Goal: Transaction & Acquisition: Purchase product/service

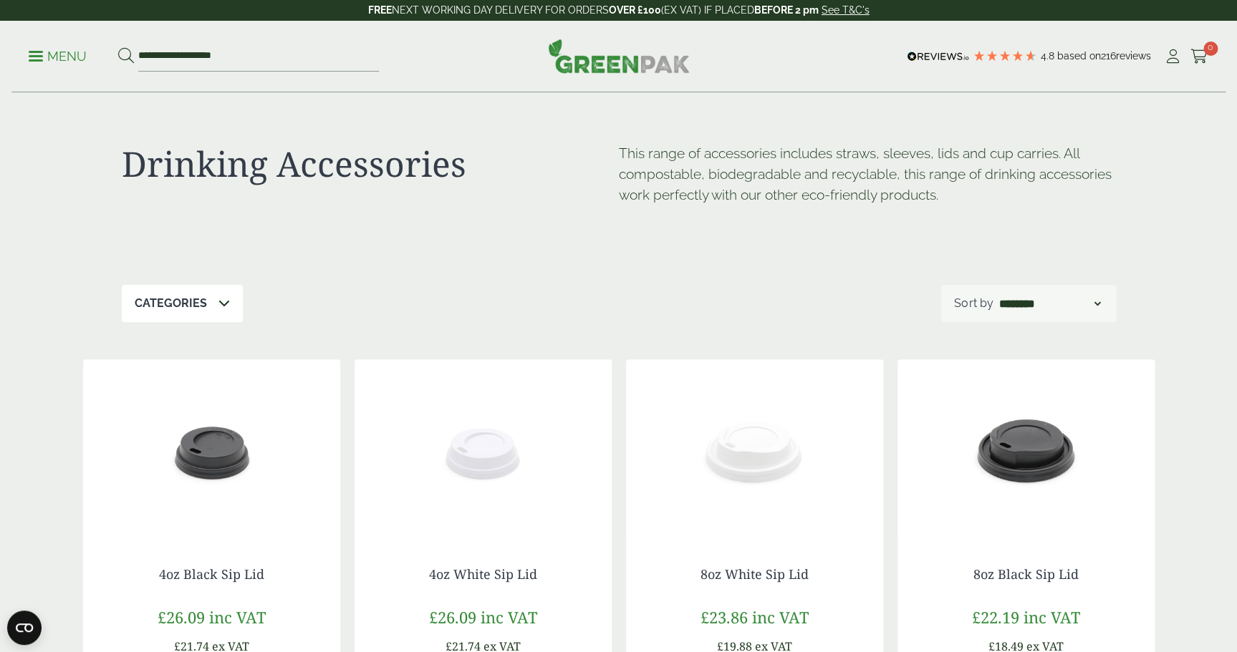
click at [70, 55] on p "Menu" at bounding box center [58, 56] width 58 height 17
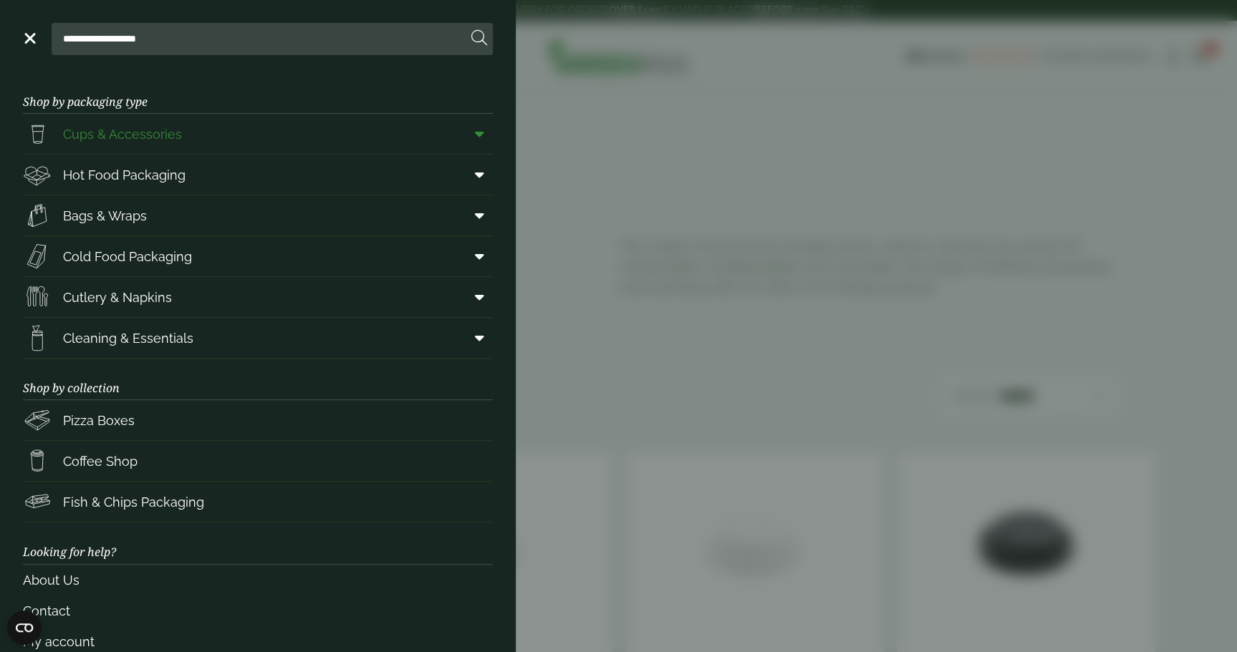
click at [135, 138] on span "Cups & Accessories" at bounding box center [122, 134] width 119 height 19
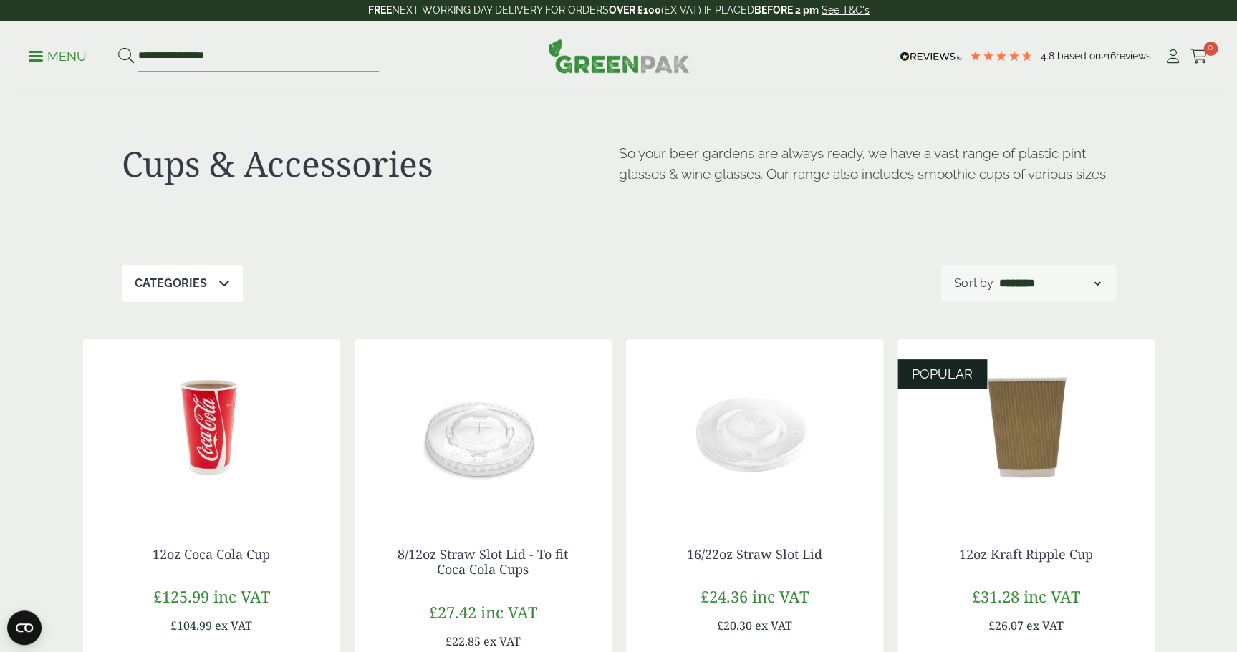
click at [193, 278] on p "Categories" at bounding box center [171, 283] width 72 height 17
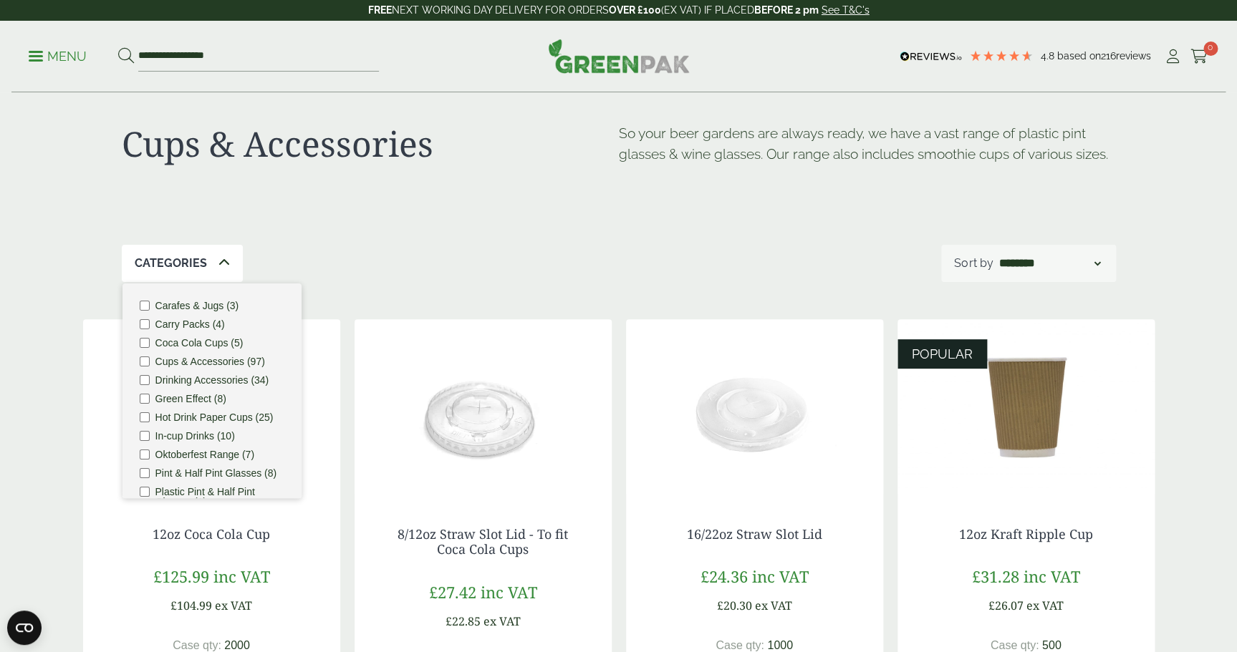
click at [0, 0] on div "POPUP Form" at bounding box center [0, 0] width 0 height 0
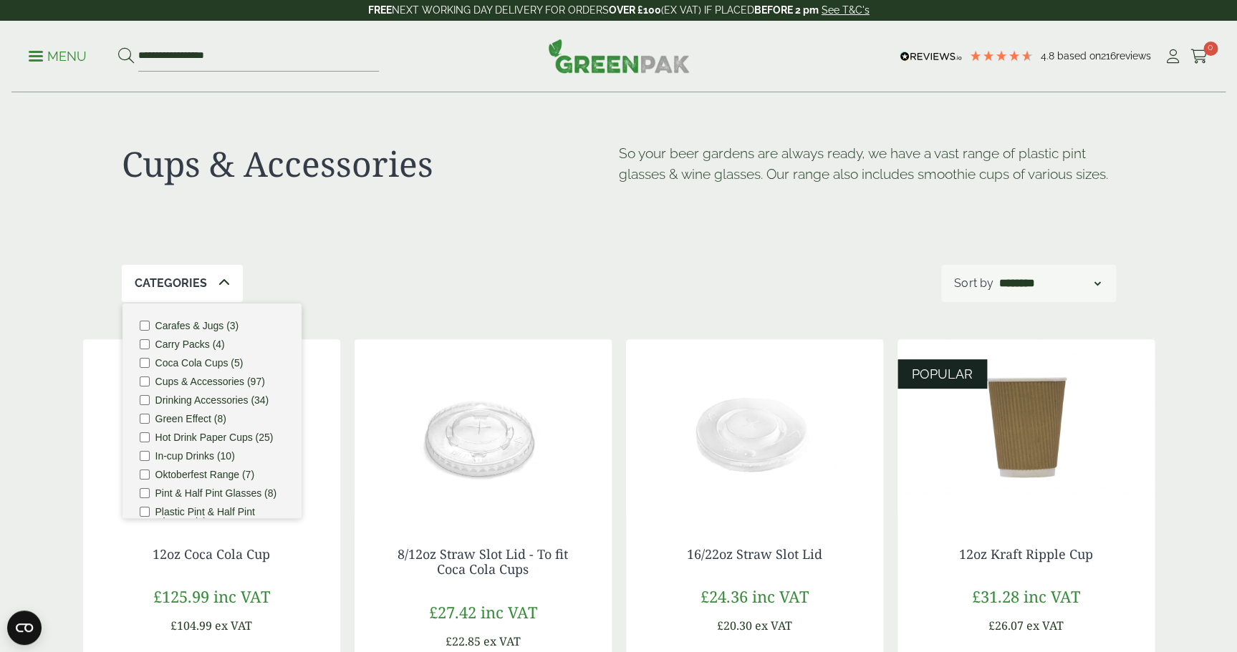
click at [74, 57] on p "Menu" at bounding box center [58, 56] width 58 height 17
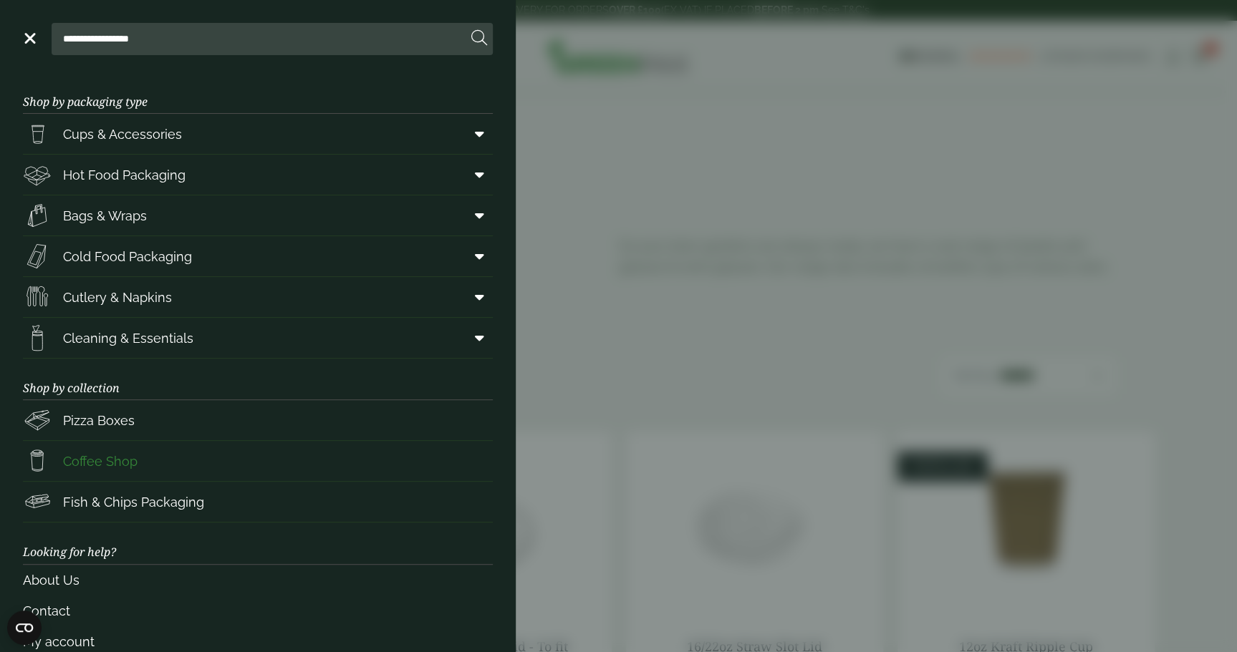
click at [90, 461] on span "Coffee Shop" at bounding box center [100, 461] width 74 height 19
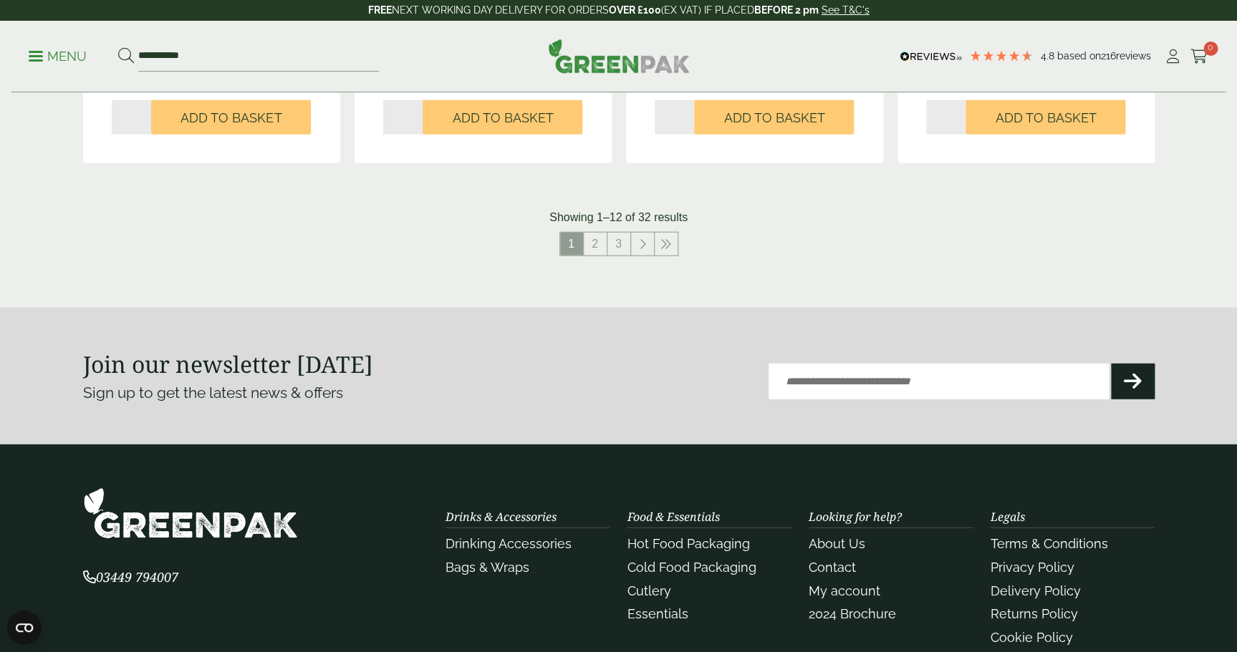
scroll to position [1564, 0]
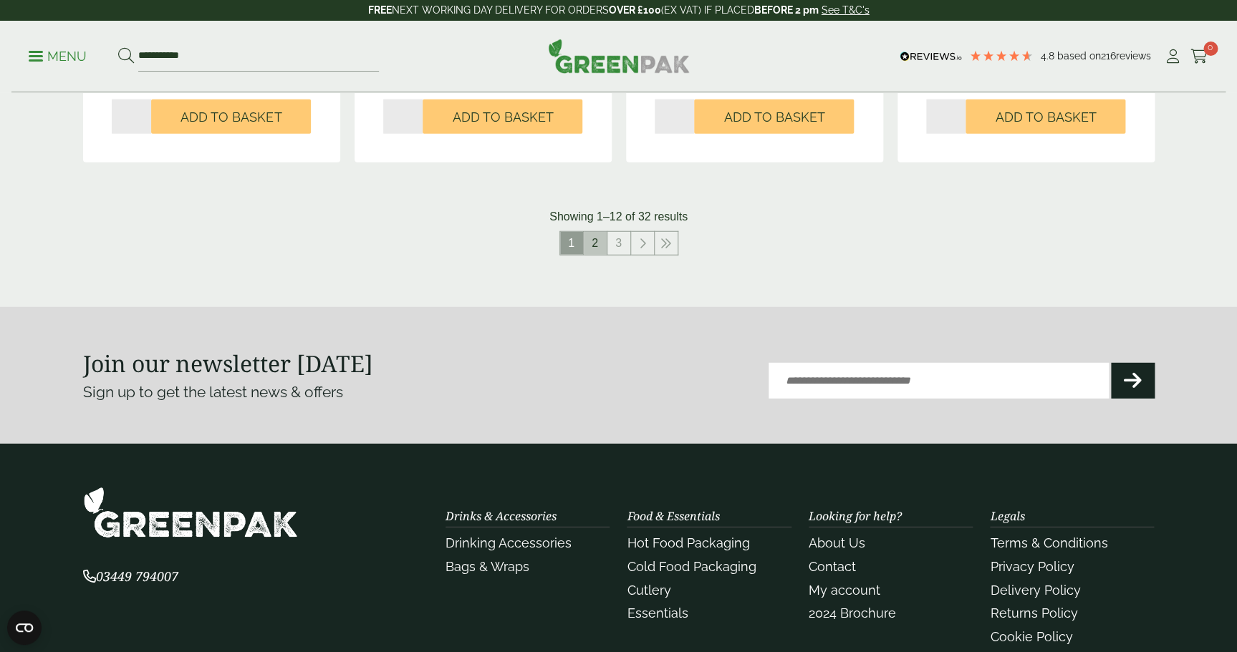
click at [600, 247] on link "2" at bounding box center [595, 243] width 23 height 23
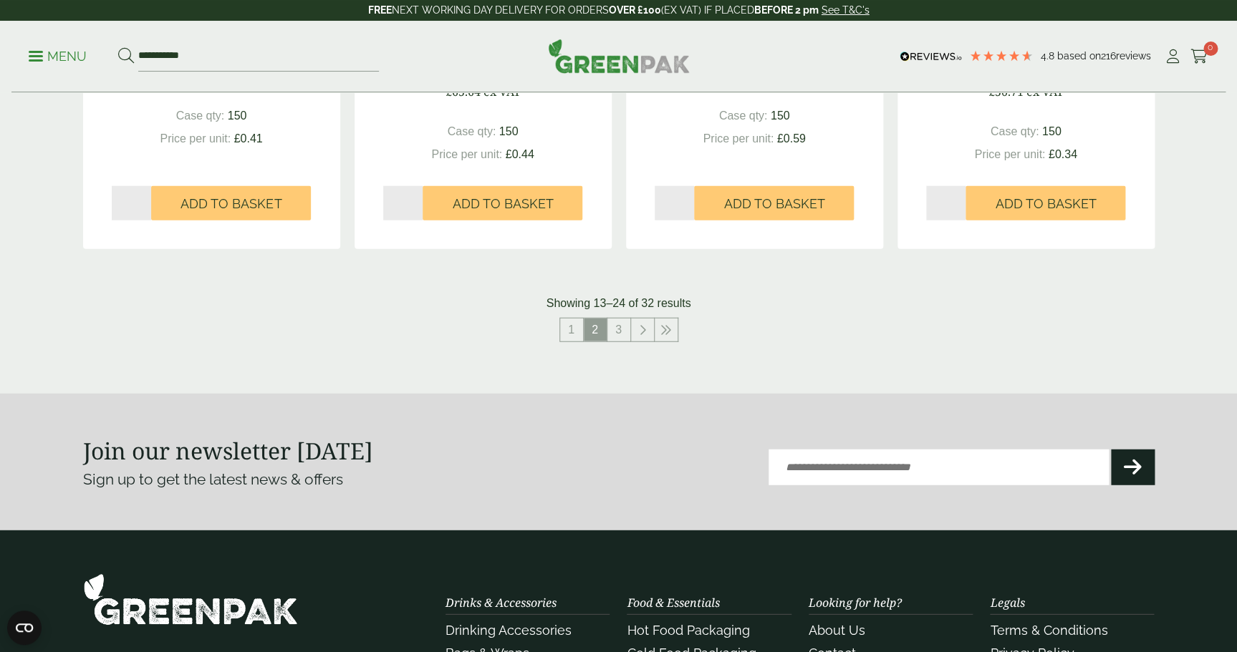
scroll to position [1382, 0]
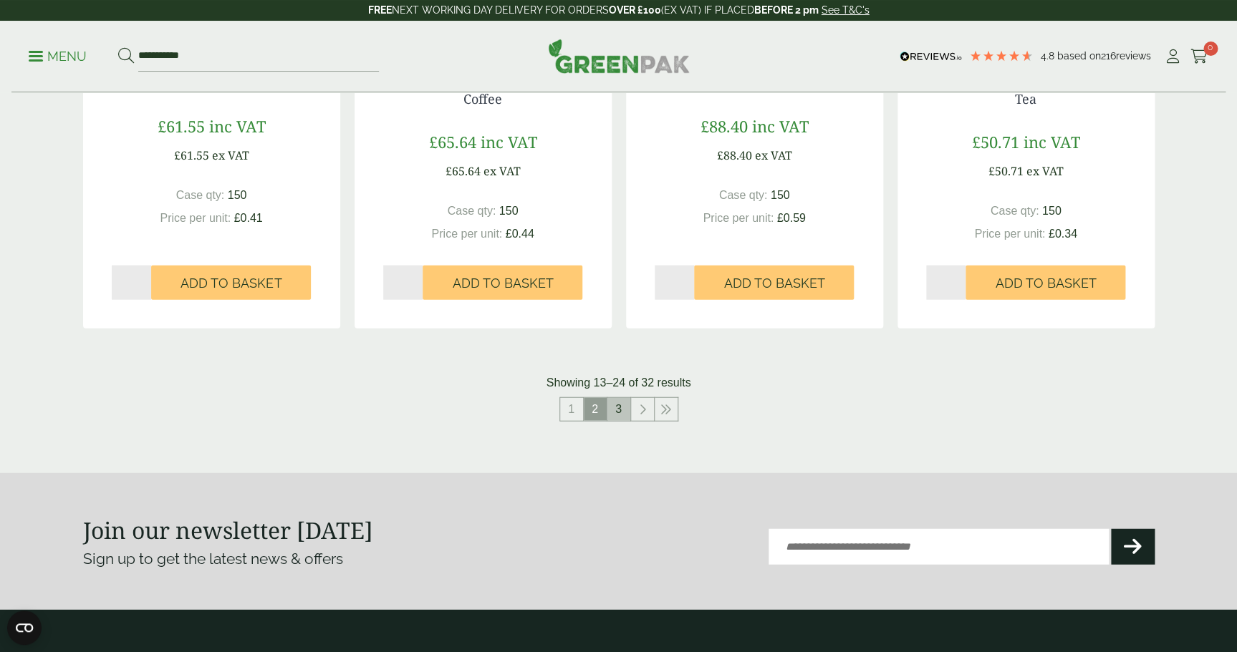
click at [620, 412] on link "3" at bounding box center [618, 409] width 23 height 23
